Goal: Task Accomplishment & Management: Manage account settings

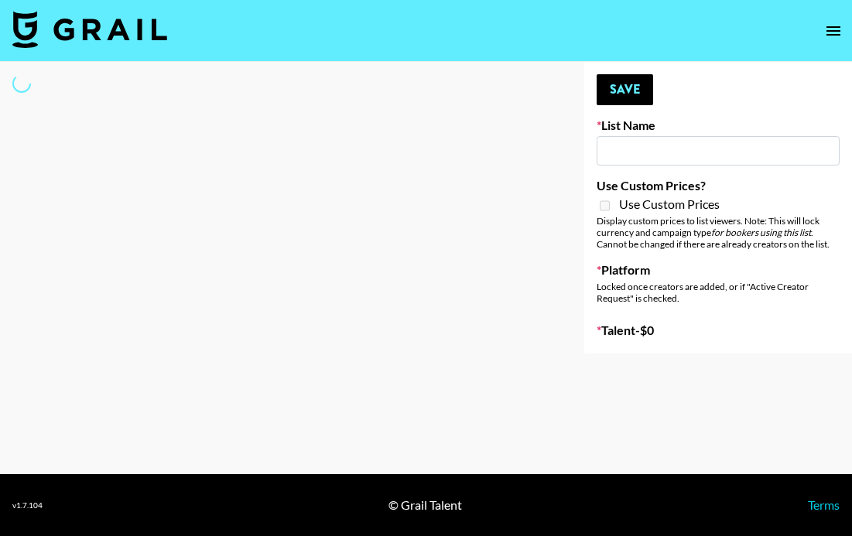
type input "GoVanni Campaign"
select select "Song"
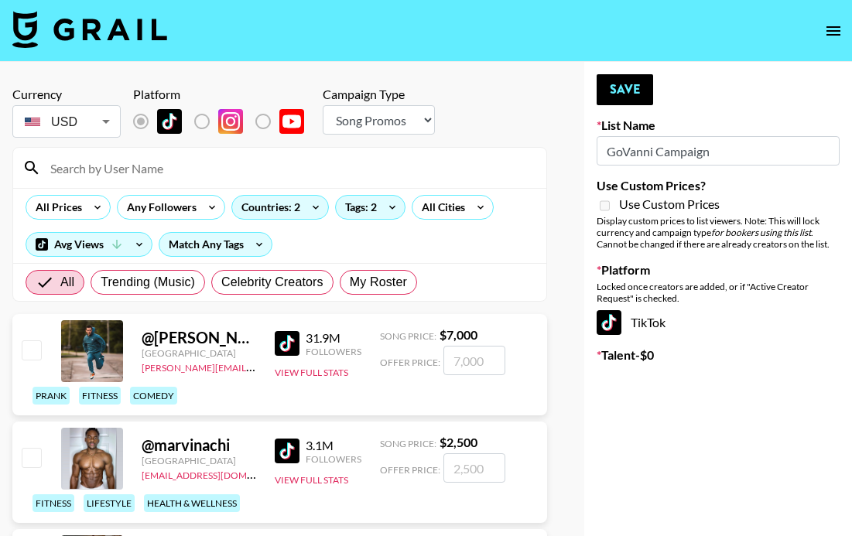
click at [104, 170] on input at bounding box center [289, 168] width 496 height 25
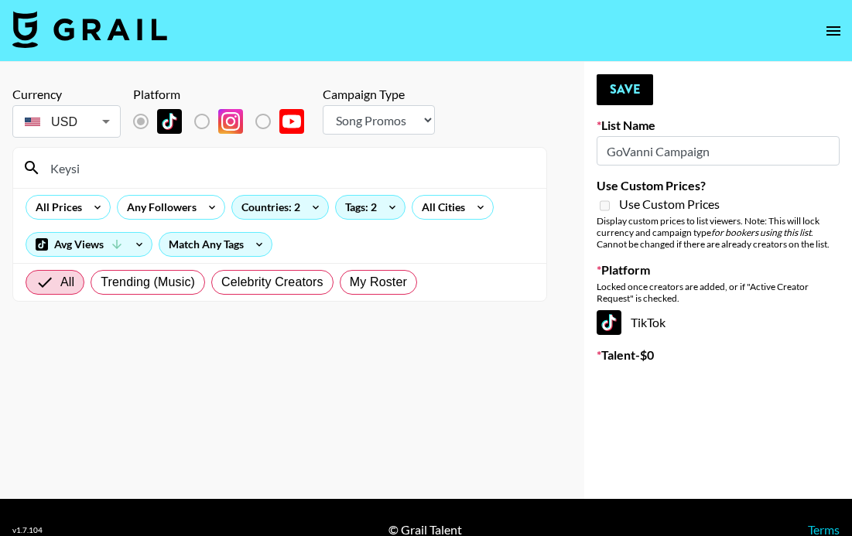
click at [114, 169] on input "Keysi" at bounding box center [289, 168] width 496 height 25
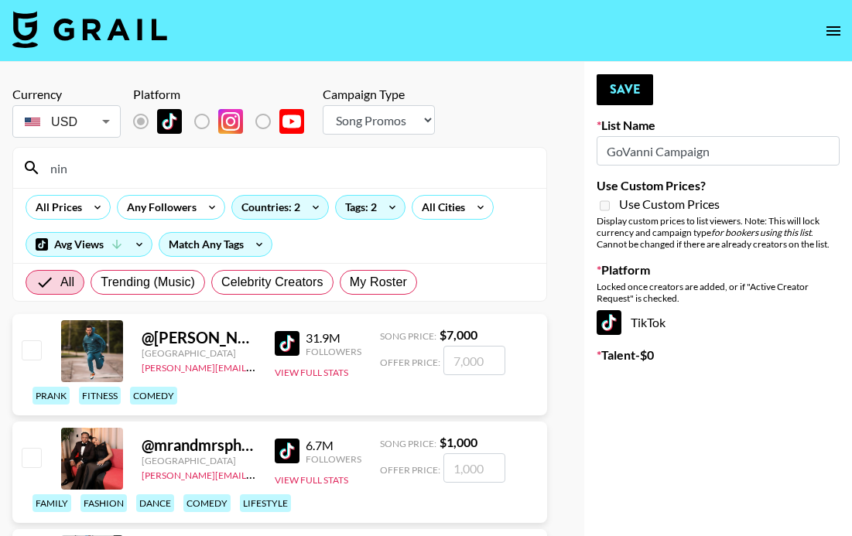
type input "nini"
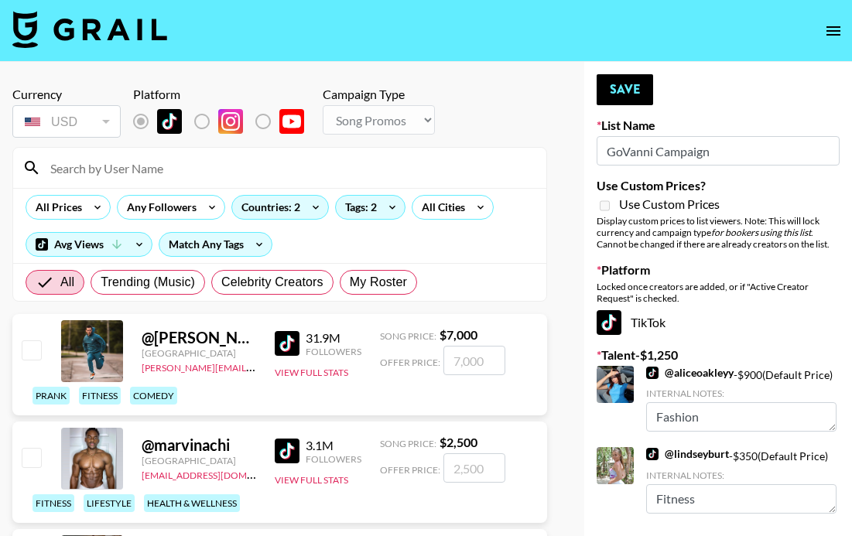
click at [115, 161] on input at bounding box center [289, 168] width 496 height 25
type input "nini"
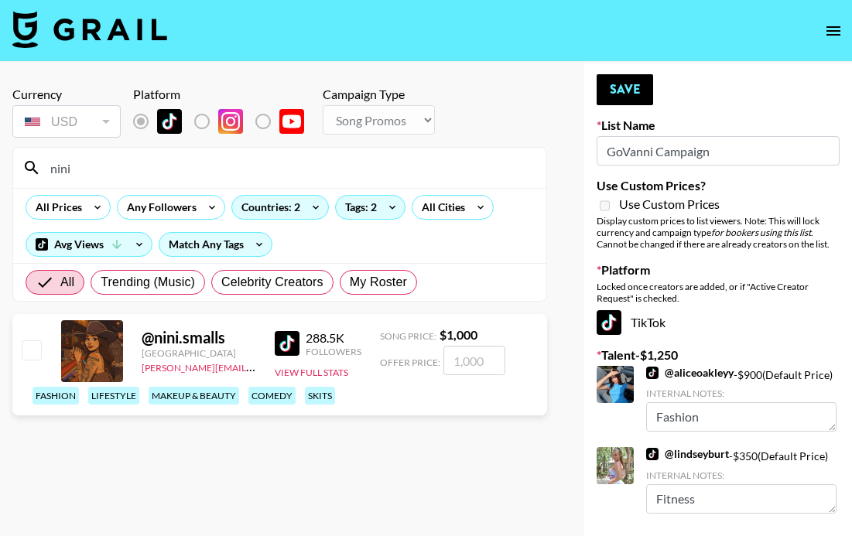
click at [29, 350] on input "checkbox" at bounding box center [31, 349] width 19 height 19
checkbox input "true"
type input "1000"
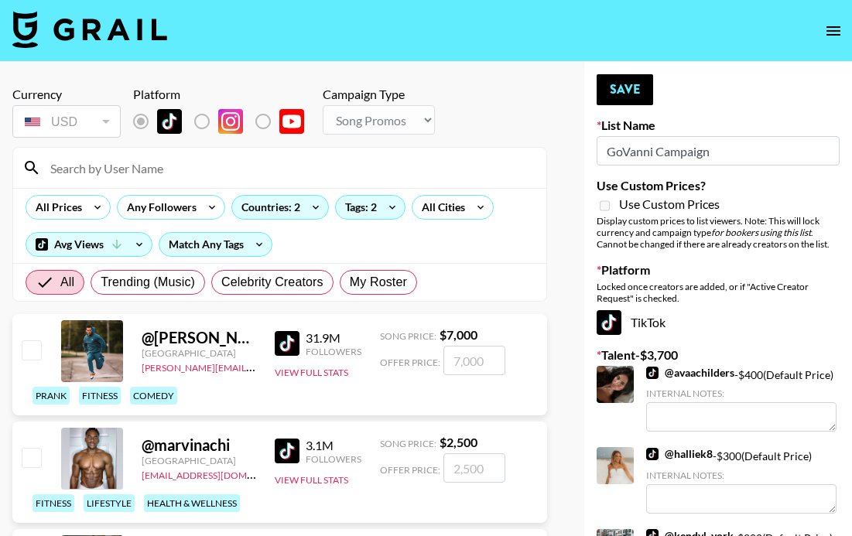
click at [167, 166] on input at bounding box center [289, 168] width 496 height 25
type input "nini"
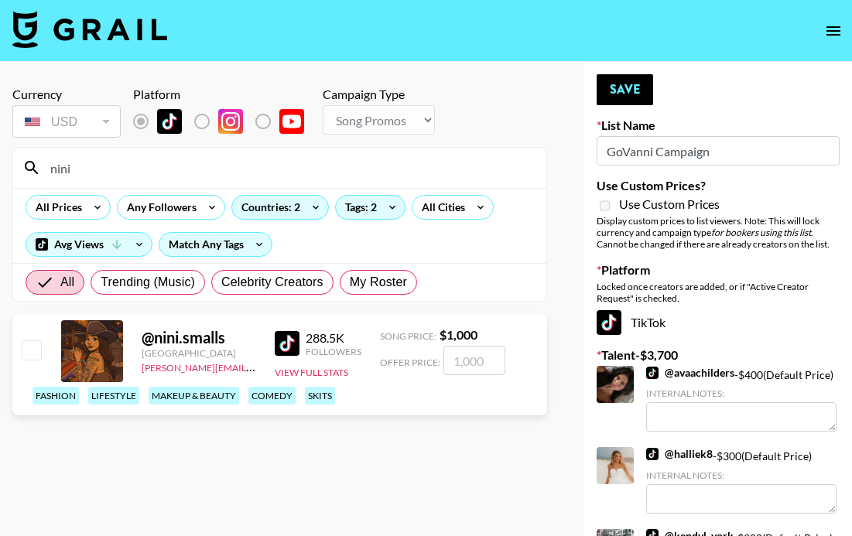
click at [463, 357] on input "number" at bounding box center [474, 360] width 62 height 29
type textarea "Fashion"
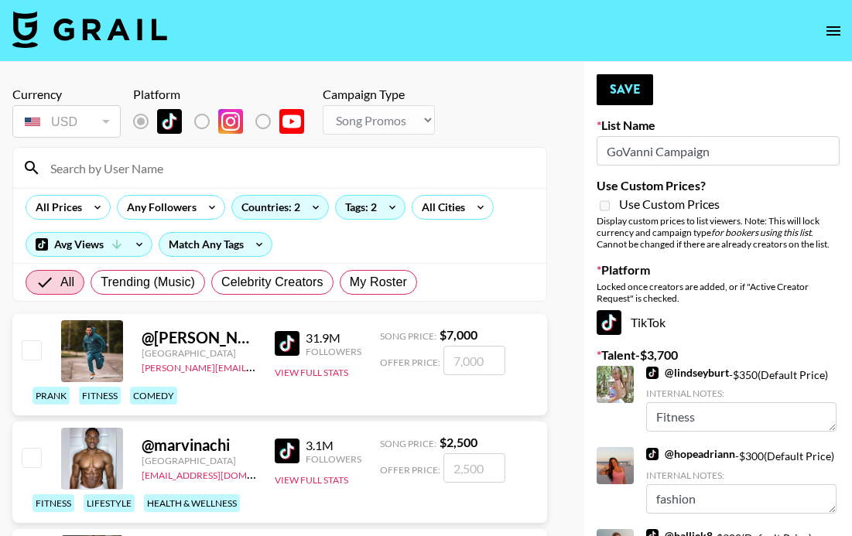
click at [204, 174] on input at bounding box center [289, 168] width 496 height 25
type input "nini"
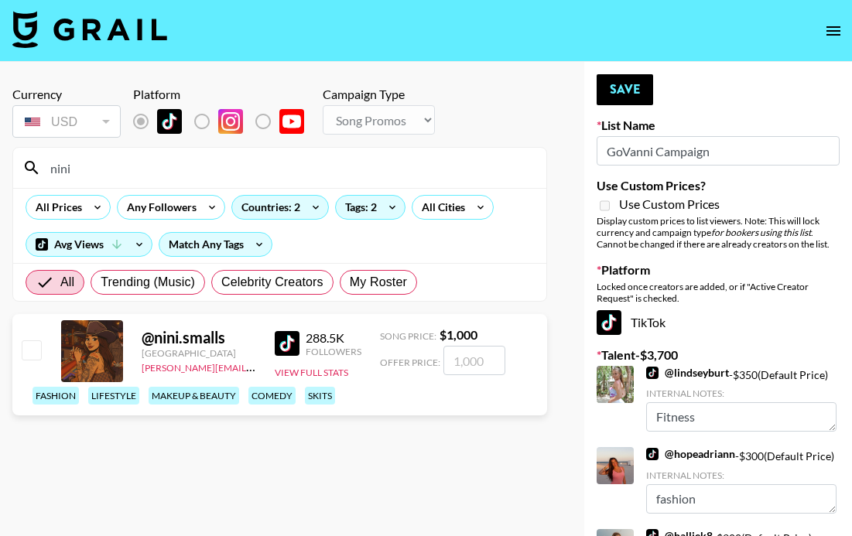
click at [463, 361] on input "number" at bounding box center [474, 360] width 62 height 29
checkbox input "true"
type input "500"
click at [622, 88] on button "Save" at bounding box center [625, 89] width 56 height 31
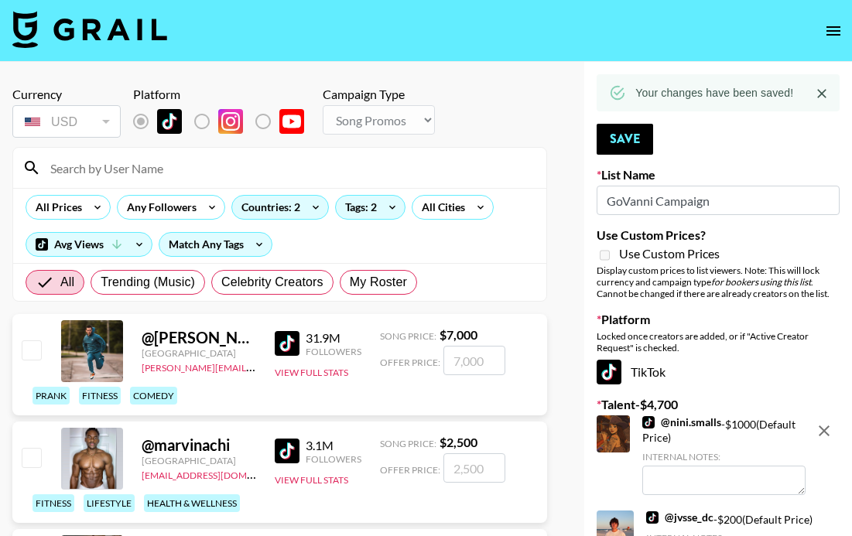
click at [235, 166] on input at bounding box center [289, 168] width 496 height 25
type input "Keysi"
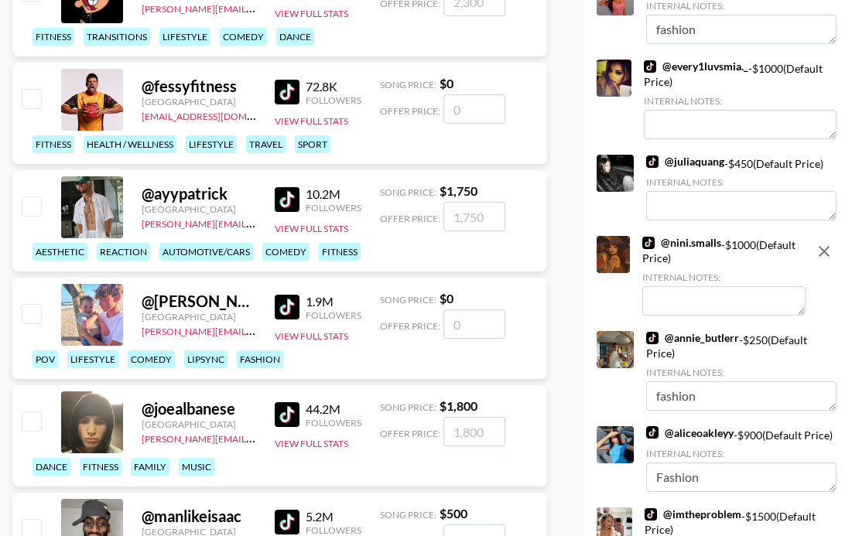
scroll to position [655, 0]
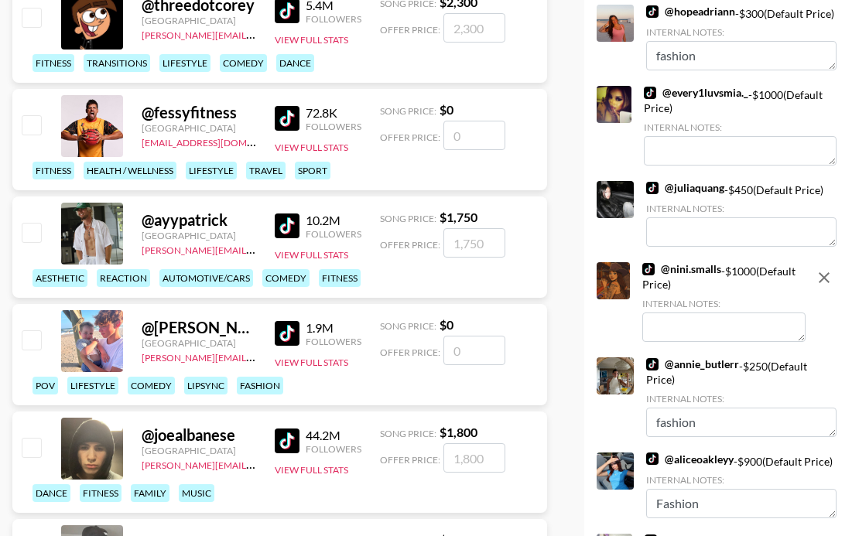
click at [703, 276] on link "@ nini.smalls" at bounding box center [681, 269] width 79 height 14
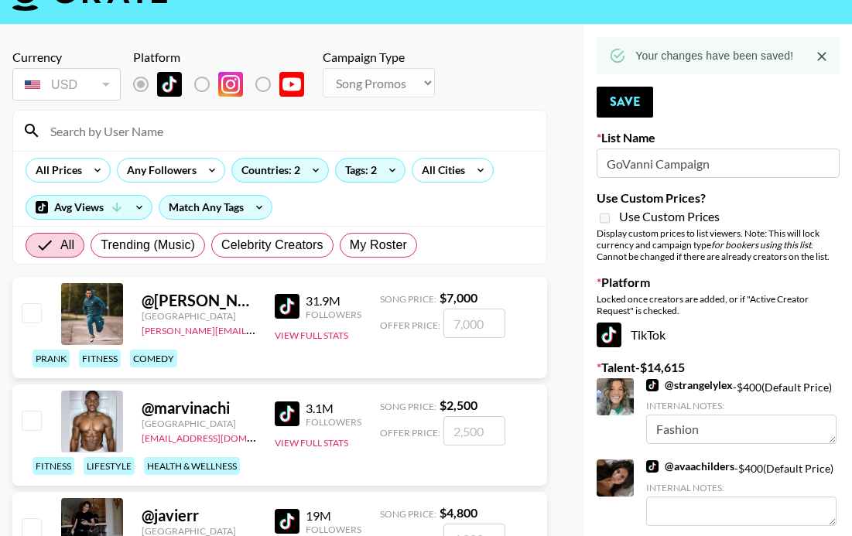
scroll to position [40, 0]
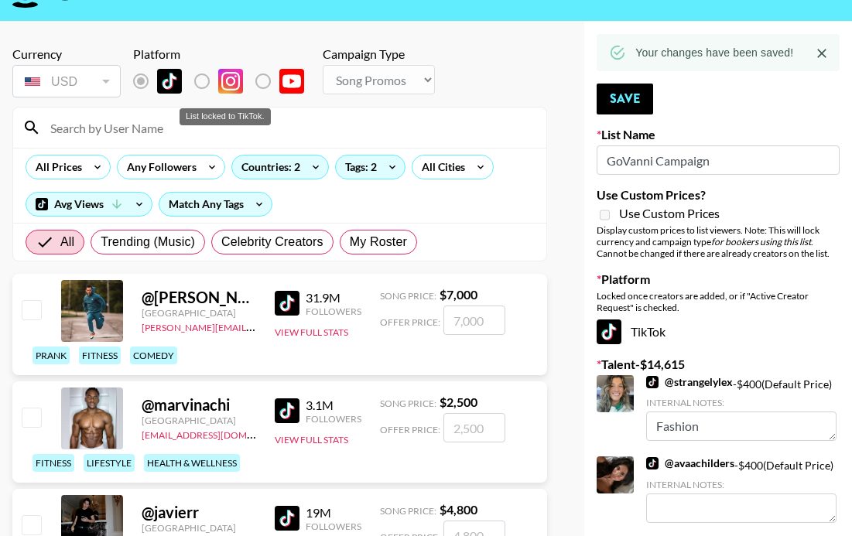
click at [247, 124] on div "List locked to TikTok." at bounding box center [224, 116] width 91 height 17
click at [203, 137] on input at bounding box center [289, 127] width 496 height 25
type input "nini"
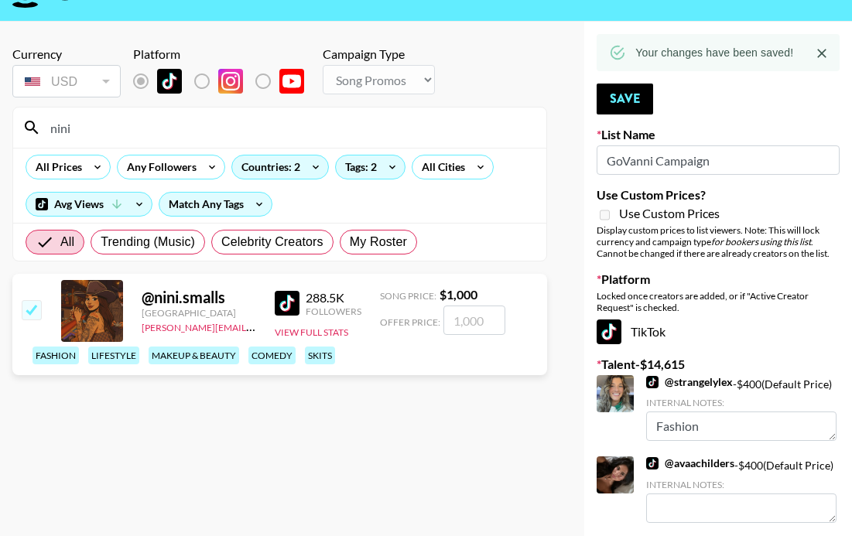
click at [470, 324] on input "number" at bounding box center [474, 320] width 62 height 29
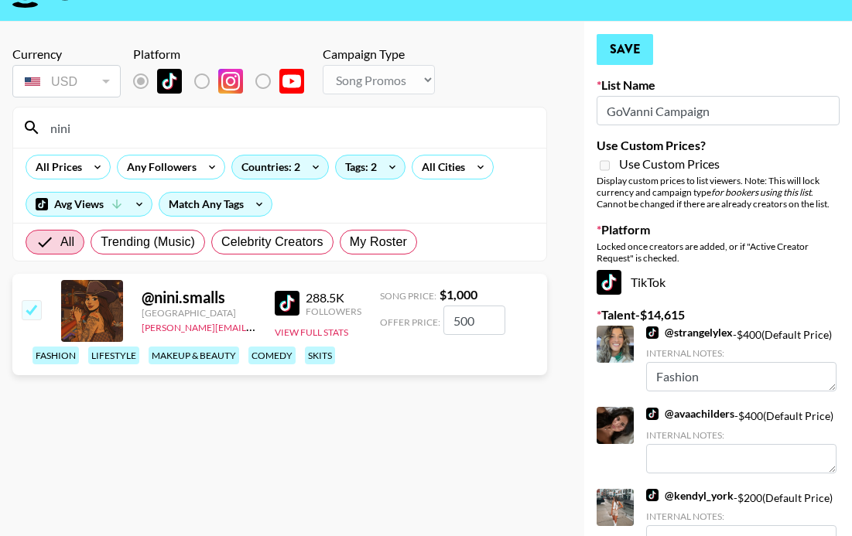
type input "500"
click at [633, 61] on button "Save" at bounding box center [625, 49] width 56 height 31
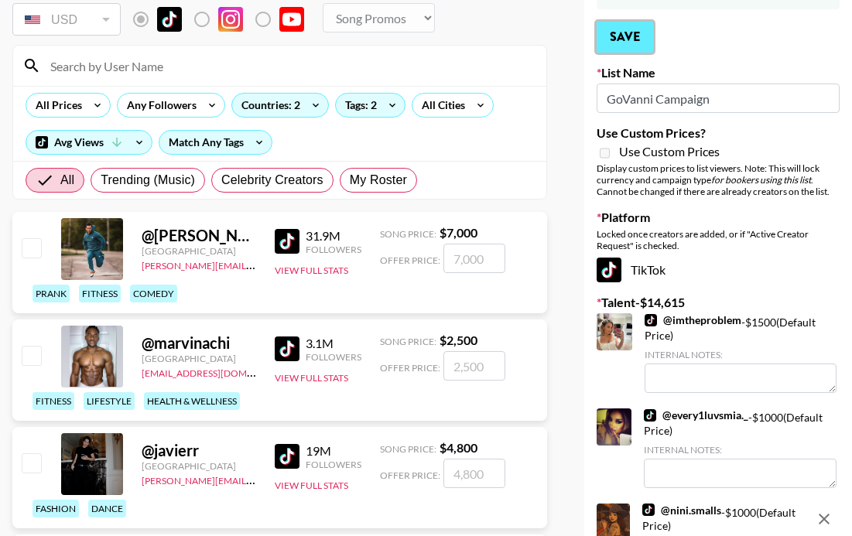
scroll to position [0, 0]
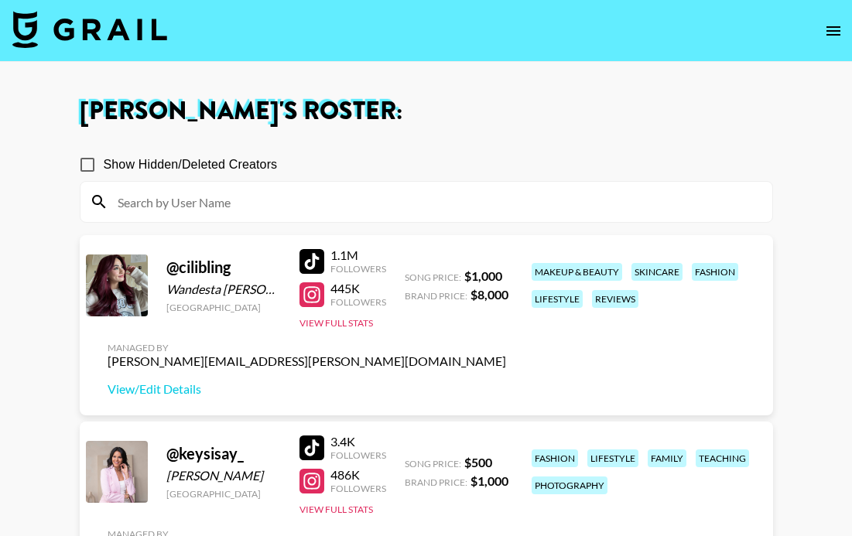
click at [843, 37] on button "open drawer" at bounding box center [833, 30] width 31 height 31
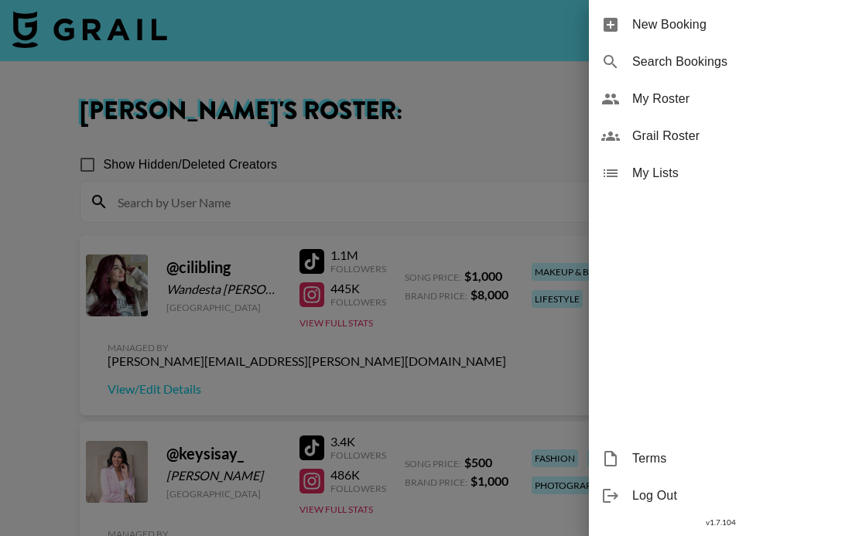
click at [670, 58] on span "Search Bookings" at bounding box center [735, 62] width 207 height 19
select select "id"
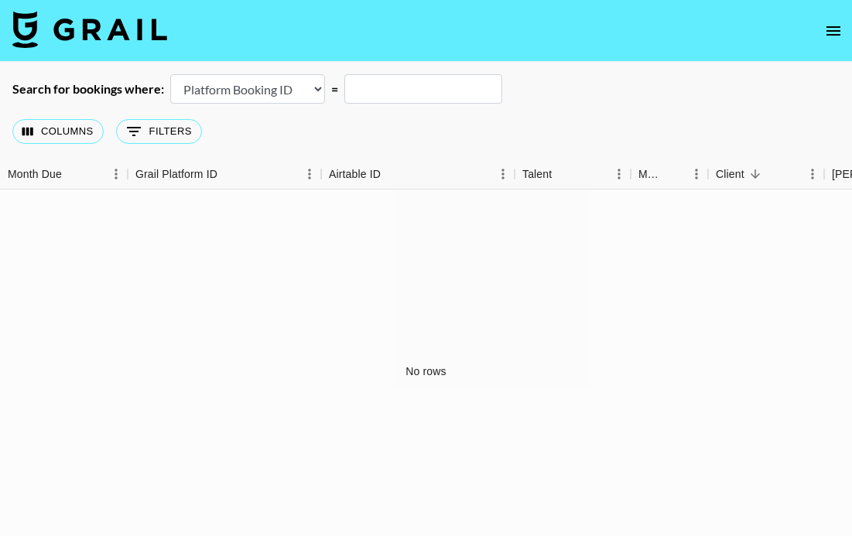
click at [292, 80] on select "Airtable Booking ID Platform Booking ID Platform Campaign ID" at bounding box center [247, 88] width 155 height 29
click at [166, 128] on button "0 Filters" at bounding box center [159, 131] width 86 height 25
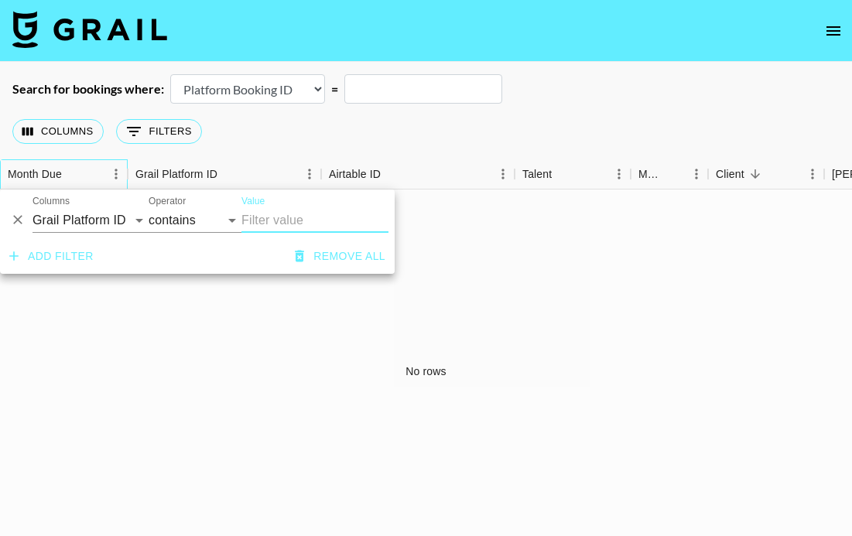
click at [93, 166] on div "Month Due" at bounding box center [56, 174] width 97 height 30
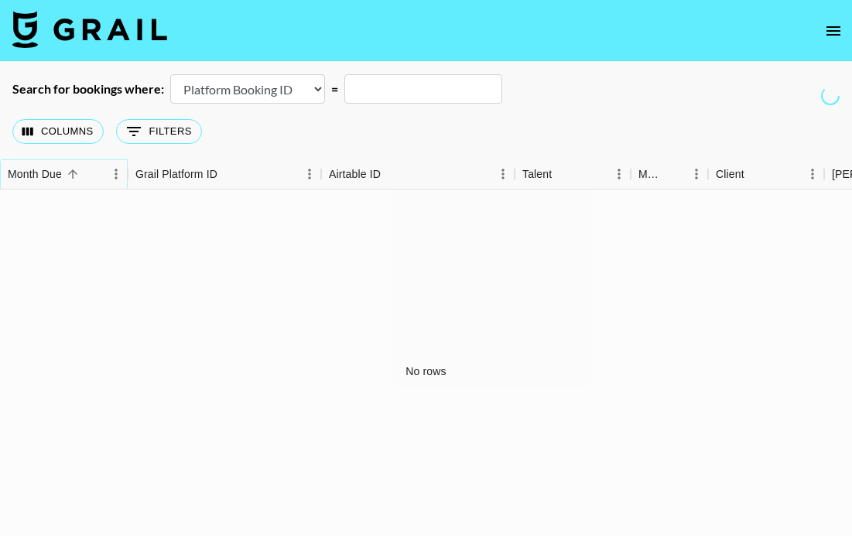
click at [70, 173] on icon "Sort" at bounding box center [73, 174] width 14 height 14
click at [47, 173] on div "Month Due" at bounding box center [35, 174] width 54 height 30
click at [836, 25] on icon "open drawer" at bounding box center [833, 31] width 19 height 19
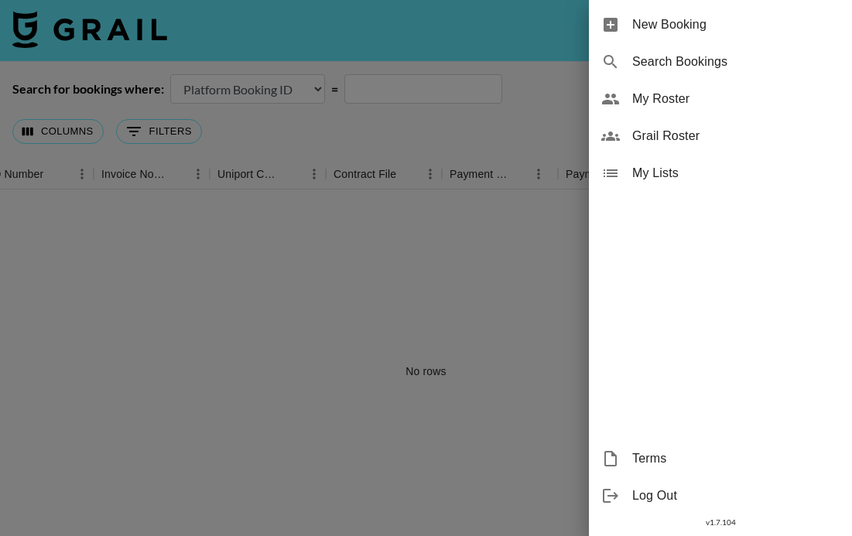
click at [653, 181] on span "My Lists" at bounding box center [735, 173] width 207 height 19
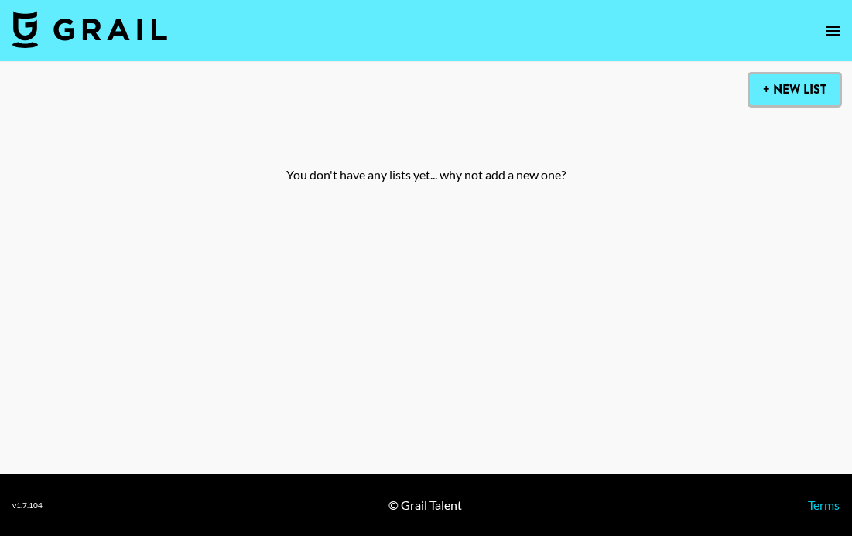
click at [768, 91] on button "+ New List" at bounding box center [795, 89] width 90 height 31
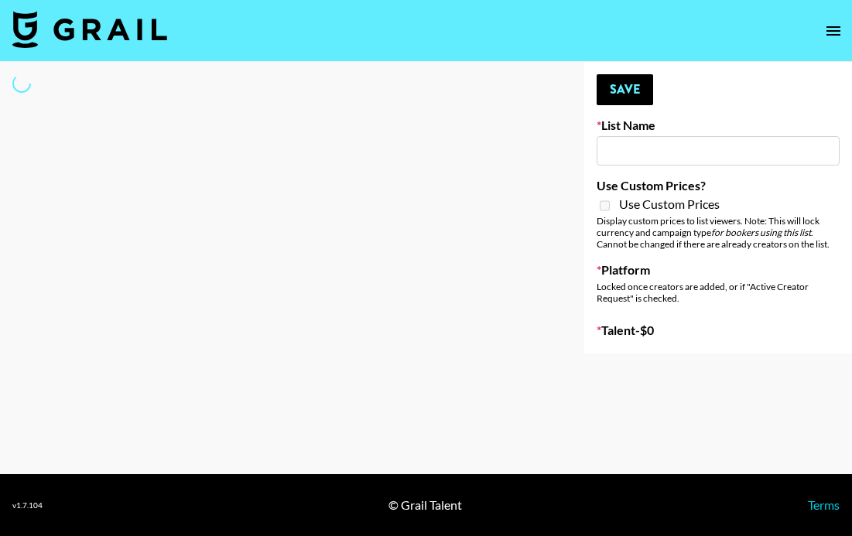
type input "New List"
select select "Song"
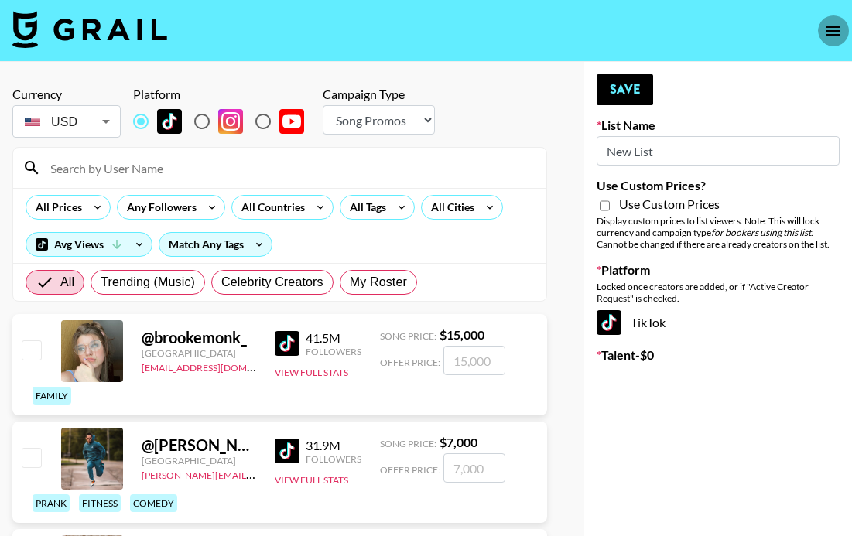
click at [835, 36] on icon "open drawer" at bounding box center [833, 31] width 19 height 19
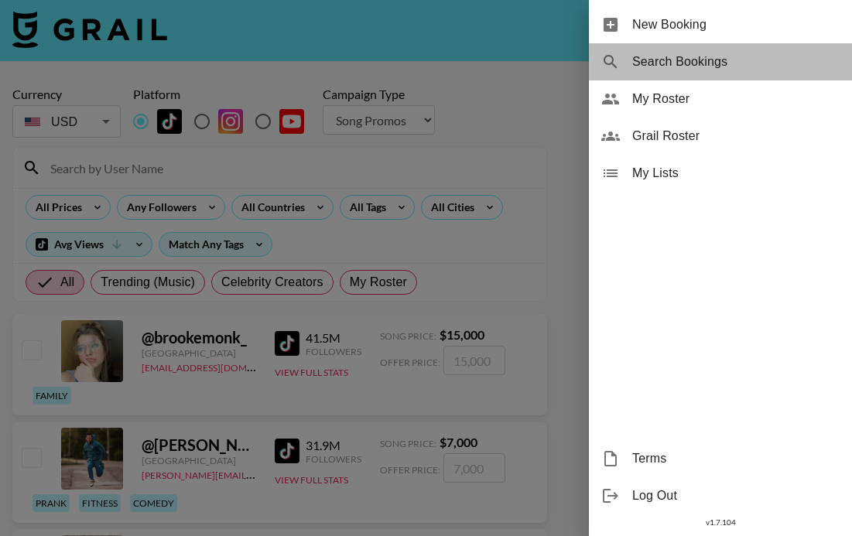
click at [655, 61] on span "Search Bookings" at bounding box center [735, 62] width 207 height 19
select select "id"
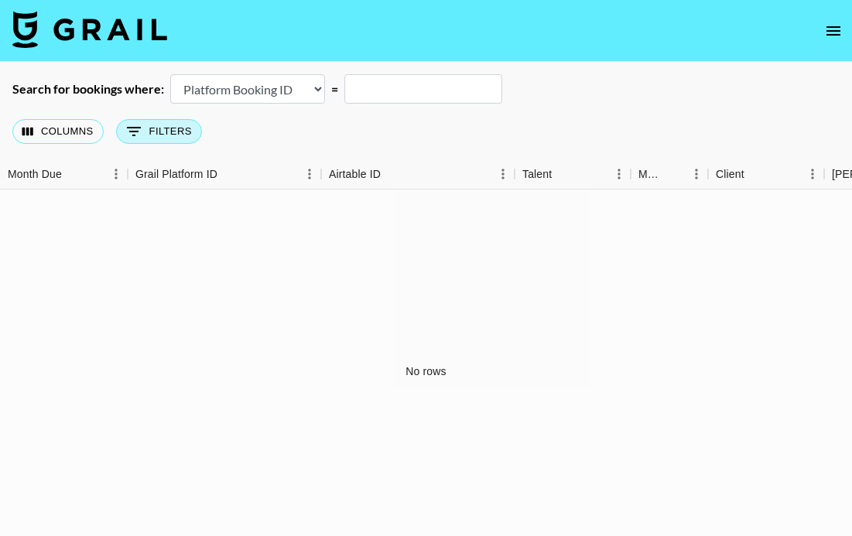
click at [159, 132] on button "0 Filters" at bounding box center [159, 131] width 86 height 25
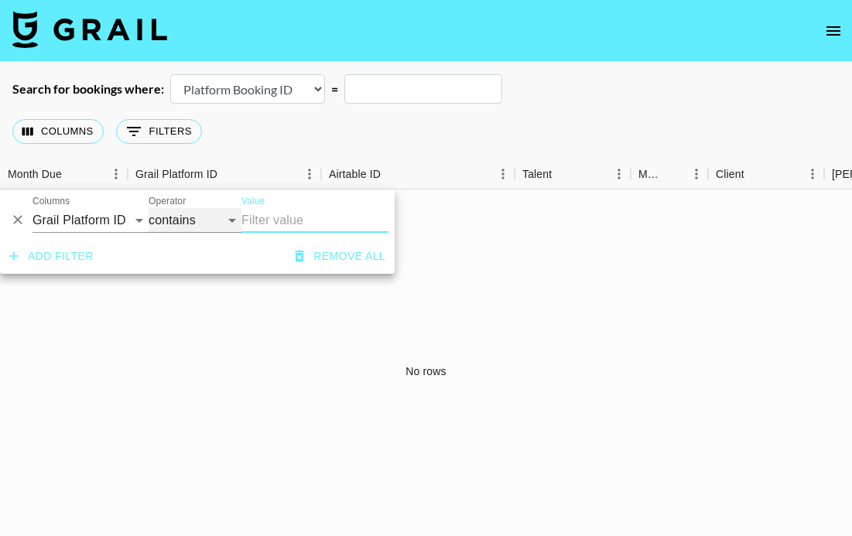
click at [226, 218] on select "contains equals starts with ends with is empty is not empty is any of" at bounding box center [195, 220] width 93 height 25
click at [149, 208] on select "contains equals starts with ends with is empty is not empty is any of" at bounding box center [195, 220] width 93 height 25
click at [449, 285] on div "No rows" at bounding box center [426, 372] width 852 height 364
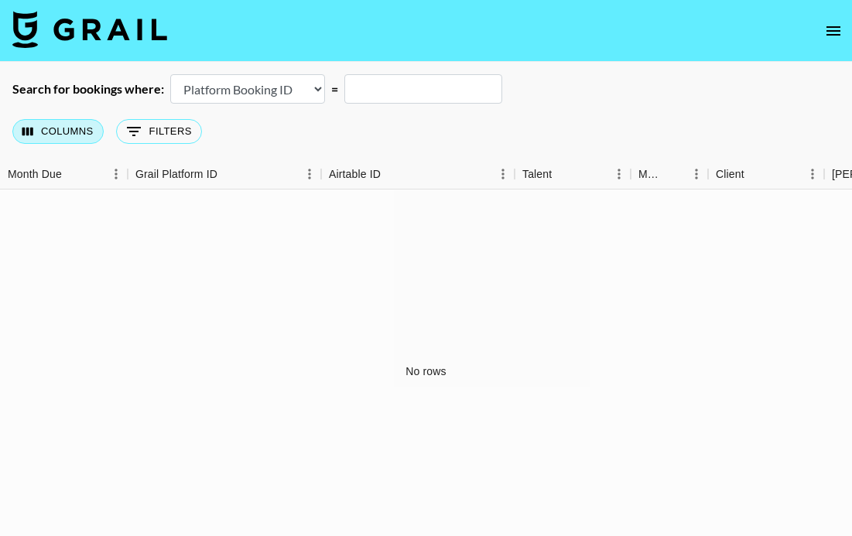
click at [62, 134] on button "Columns" at bounding box center [57, 131] width 91 height 25
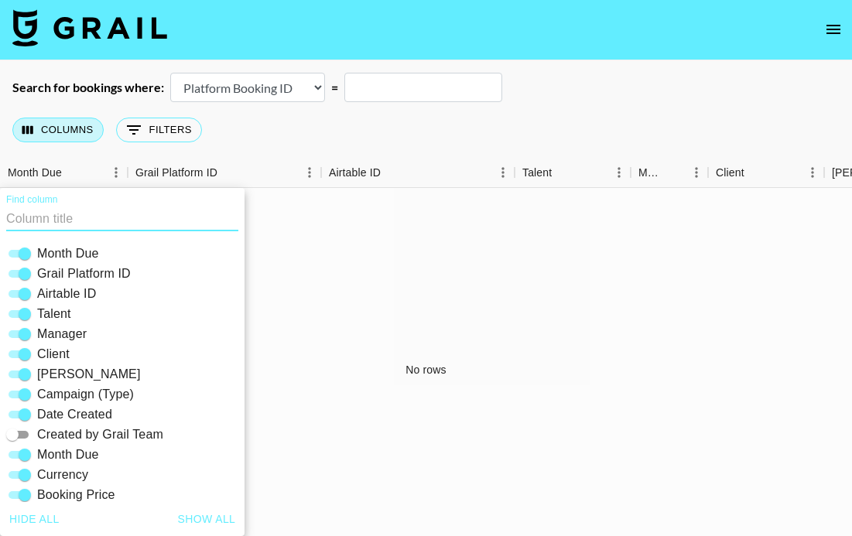
click at [67, 126] on button "Columns" at bounding box center [57, 130] width 91 height 25
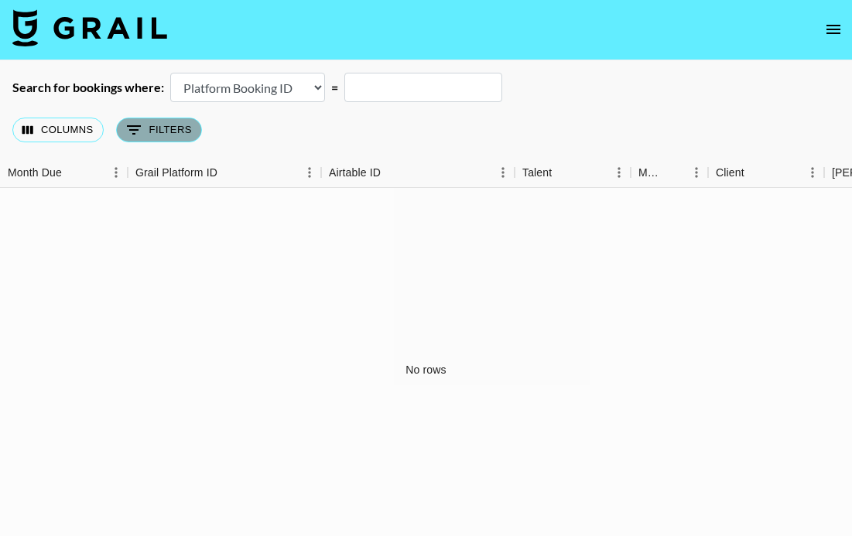
click at [176, 138] on button "0 Filters" at bounding box center [159, 130] width 86 height 25
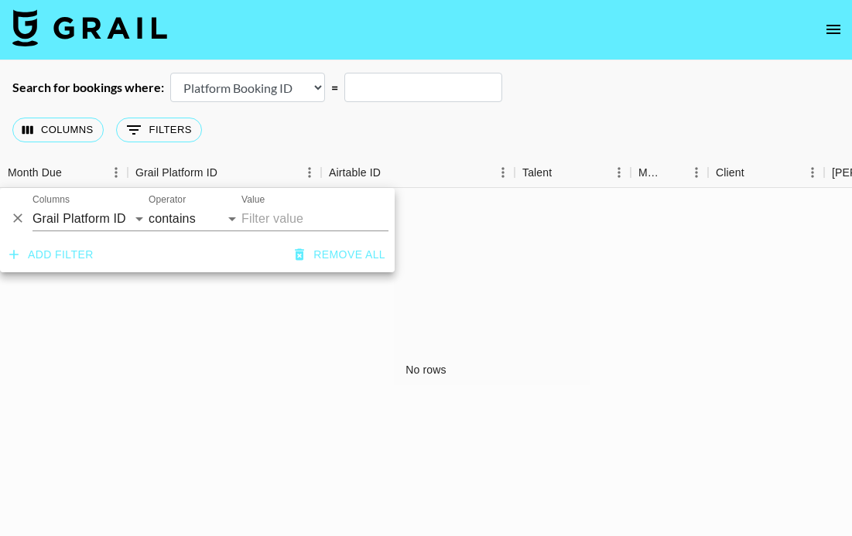
click at [340, 132] on div "Columns 0 Filters + Booking" at bounding box center [426, 130] width 852 height 56
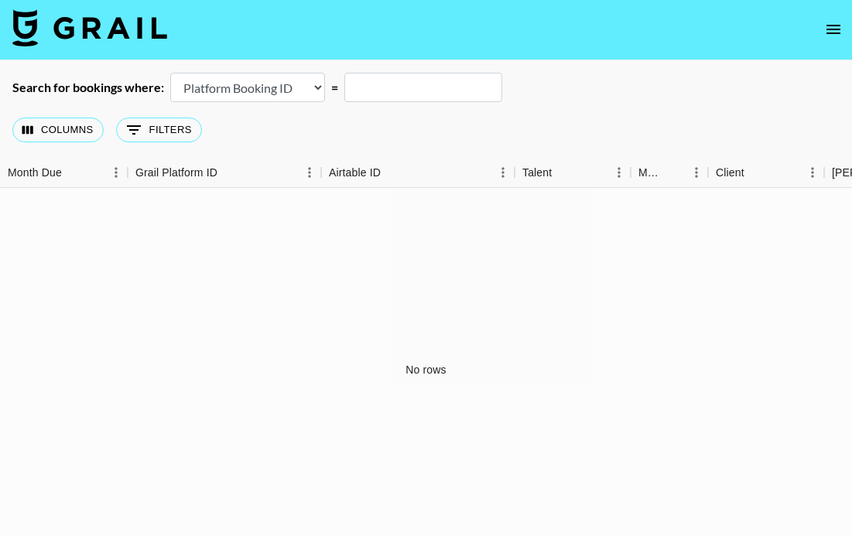
click at [836, 37] on icon "open drawer" at bounding box center [833, 29] width 19 height 19
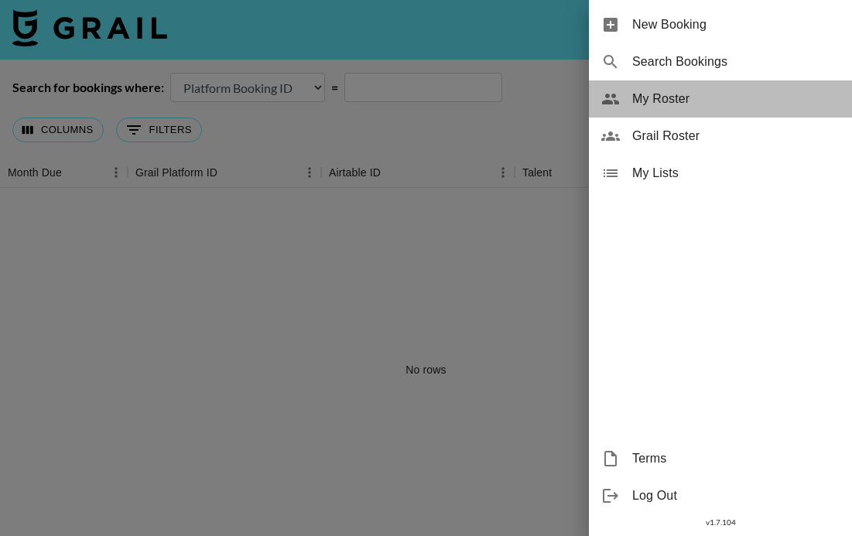
click at [651, 97] on span "My Roster" at bounding box center [735, 99] width 207 height 19
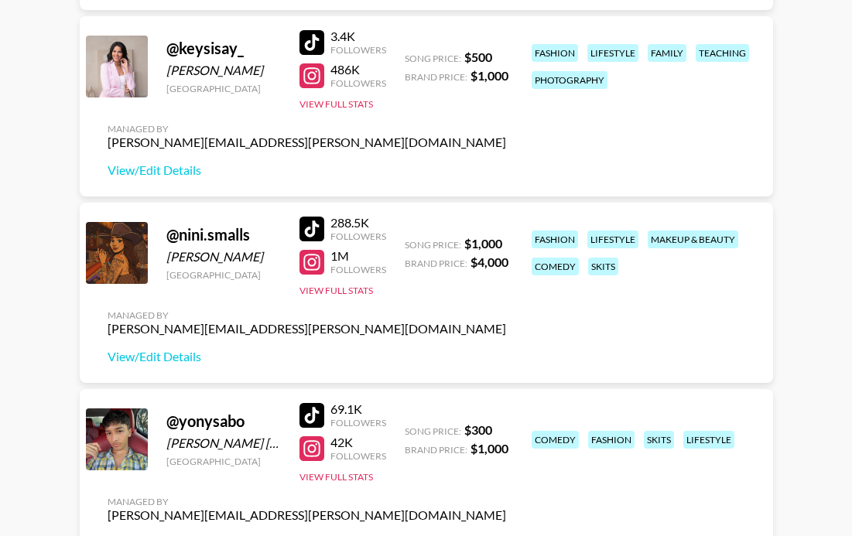
scroll to position [409, 0]
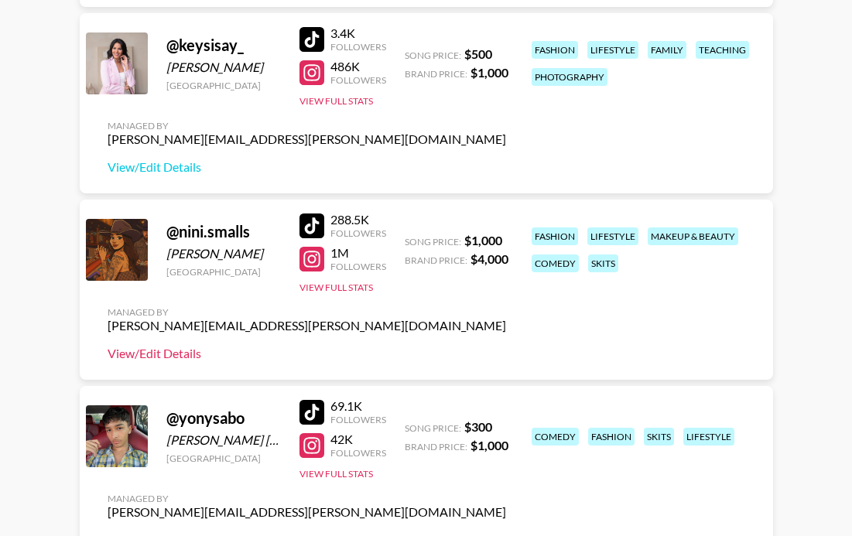
click at [157, 359] on link "View/Edit Details" at bounding box center [307, 353] width 398 height 15
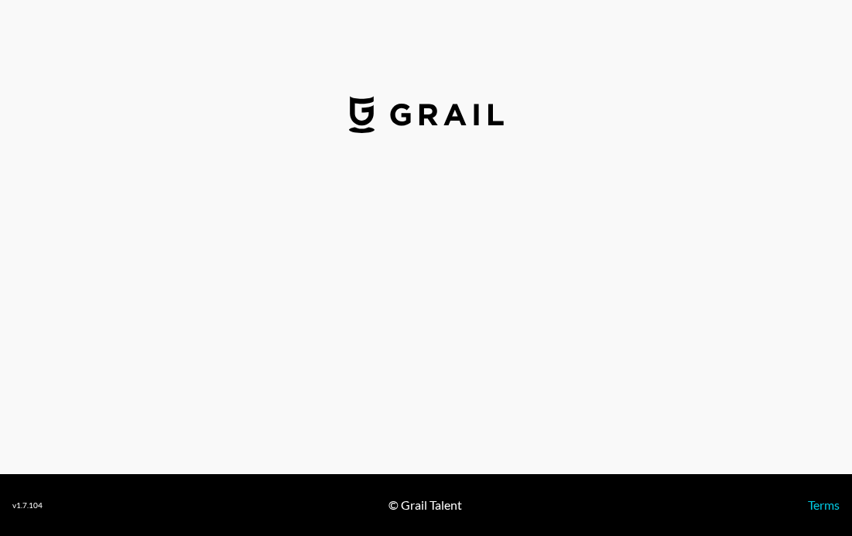
select select "USD"
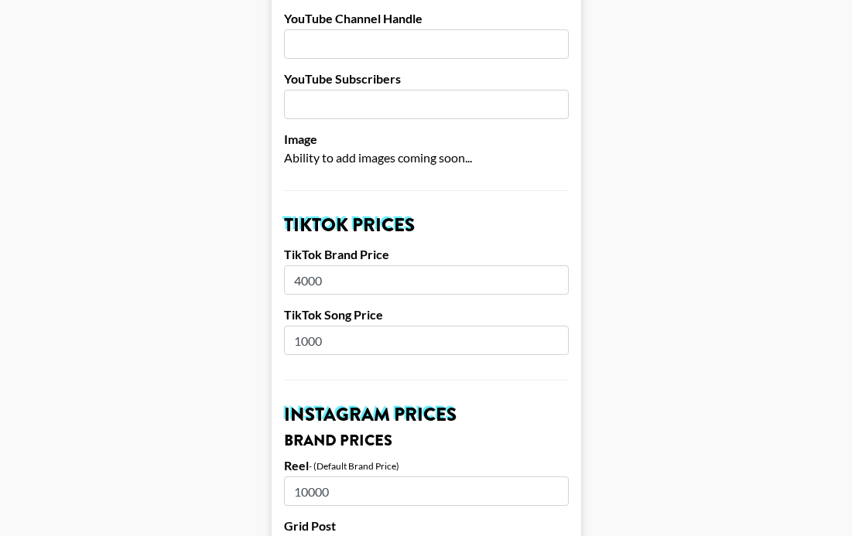
scroll to position [391, 0]
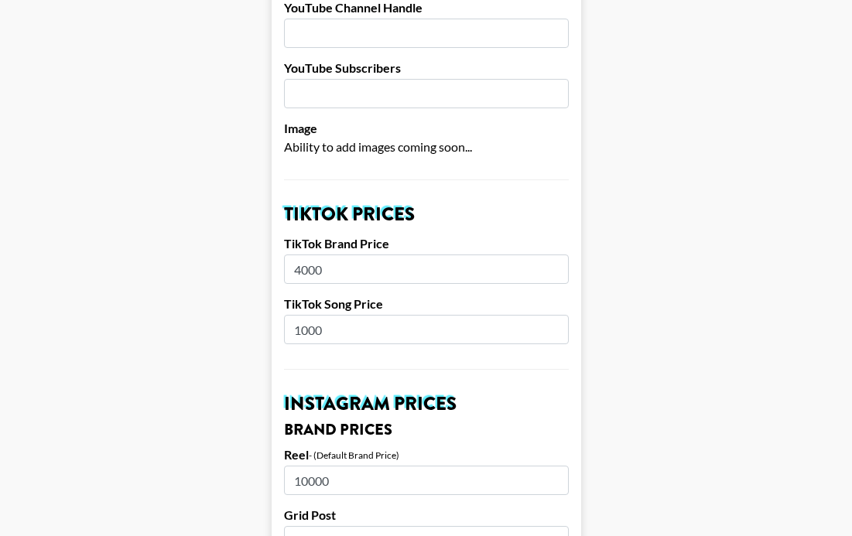
click at [347, 315] on input "1000" at bounding box center [426, 329] width 285 height 29
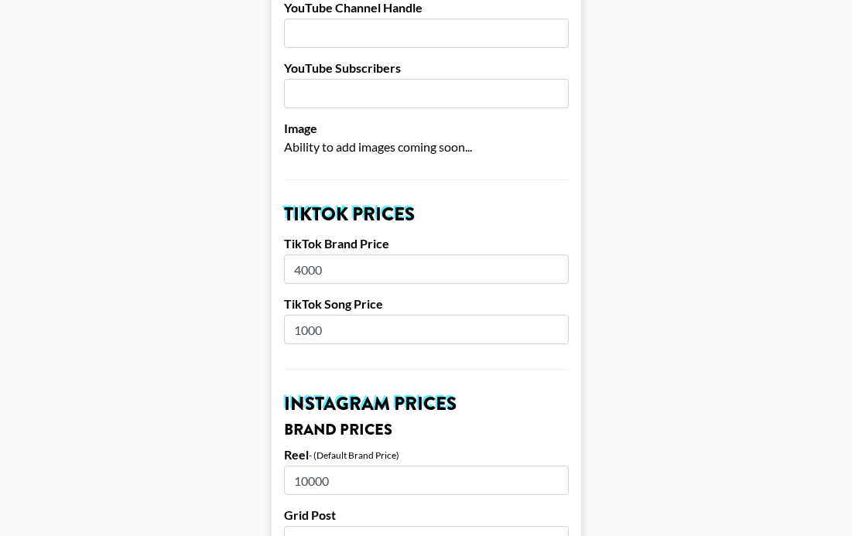
click at [347, 315] on input "1000" at bounding box center [426, 329] width 285 height 29
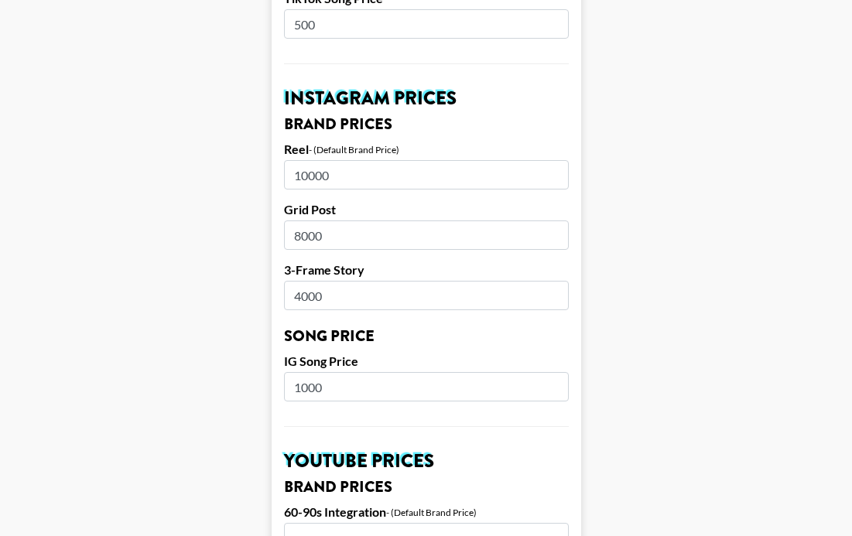
scroll to position [700, 0]
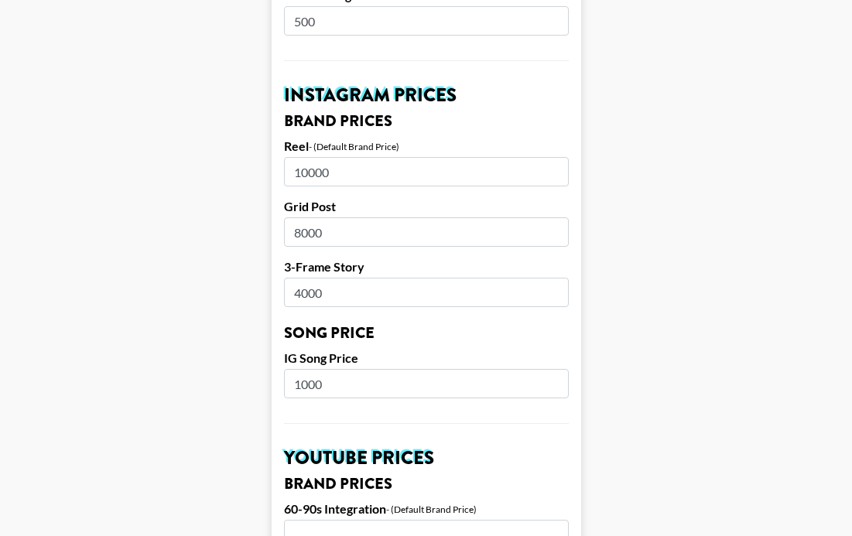
type input "500"
click at [334, 369] on input "1000" at bounding box center [426, 383] width 285 height 29
click at [414, 449] on h2 "YouTube Prices" at bounding box center [426, 458] width 285 height 19
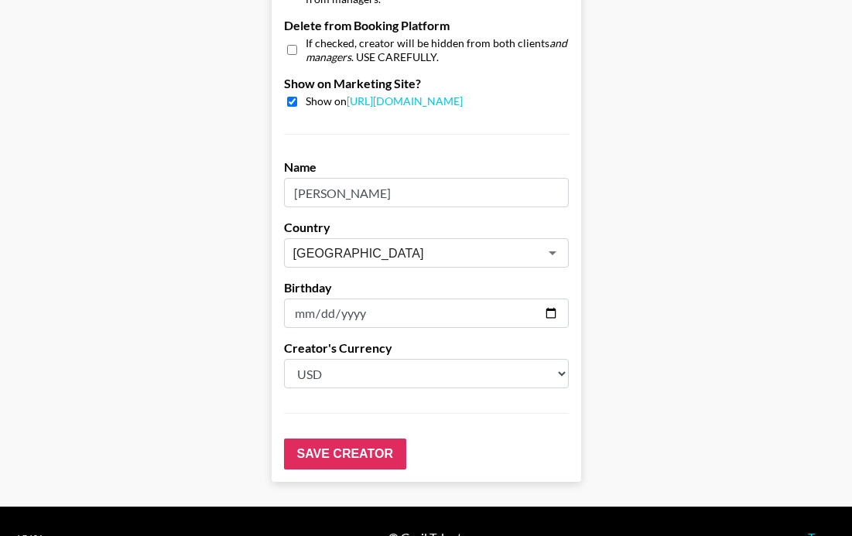
scroll to position [1563, 0]
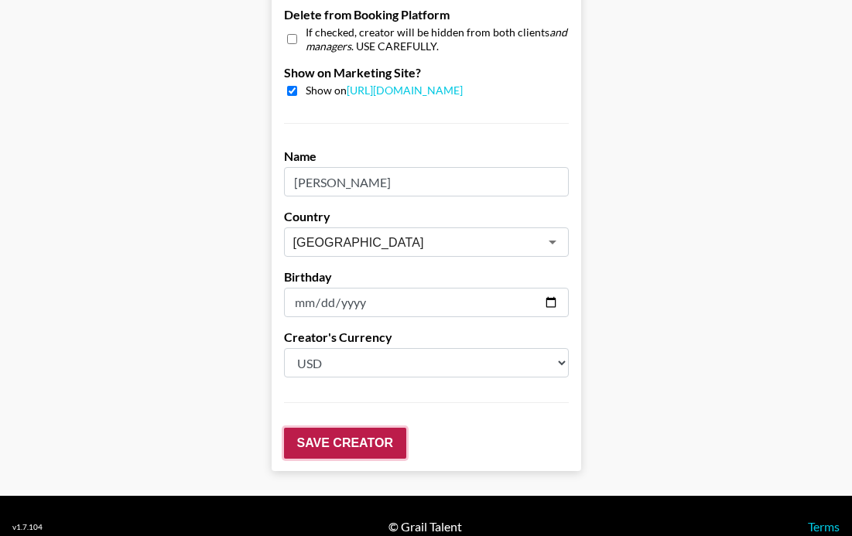
click at [358, 428] on input "Save Creator" at bounding box center [345, 443] width 122 height 31
click at [347, 428] on input "Save Creator" at bounding box center [345, 443] width 122 height 31
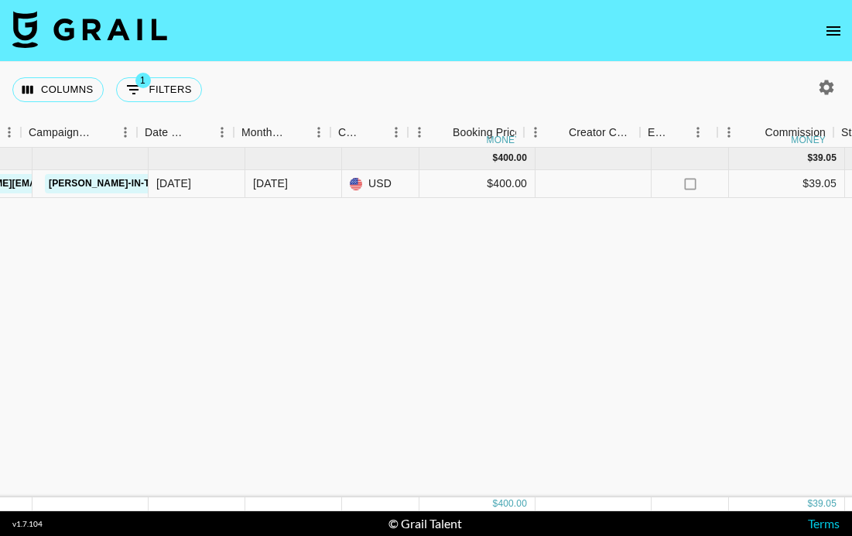
scroll to position [0, 906]
